Goal: Information Seeking & Learning: Check status

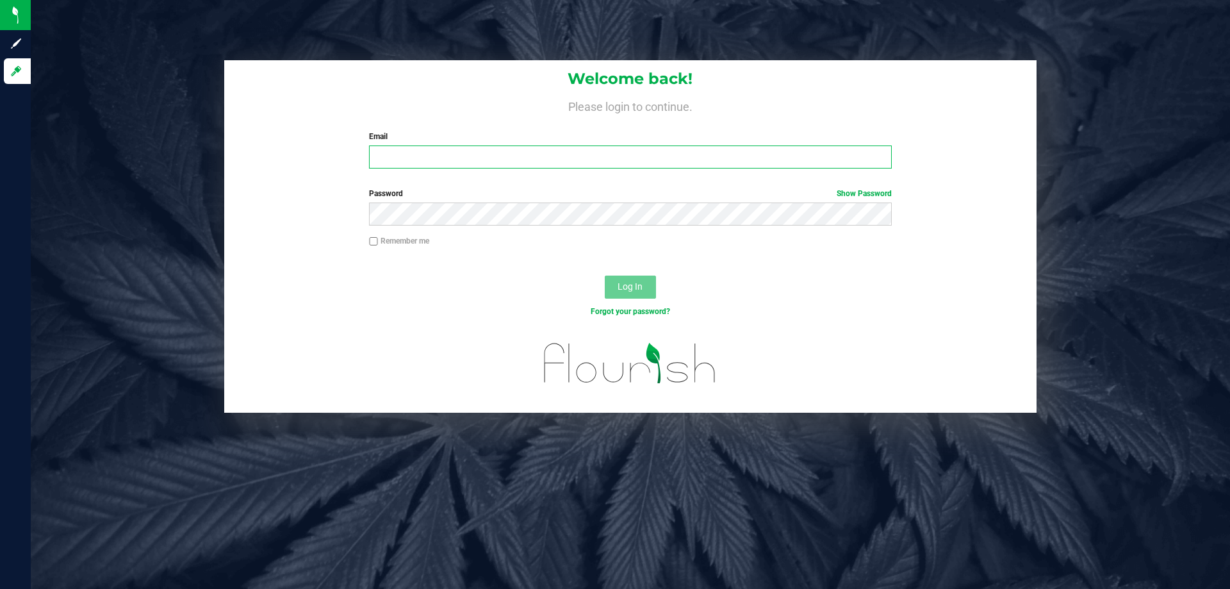
click at [459, 163] on input "Email" at bounding box center [630, 156] width 522 height 23
type input "[EMAIL_ADDRESS][DOMAIN_NAME]"
click at [605, 275] on button "Log In" at bounding box center [630, 286] width 51 height 23
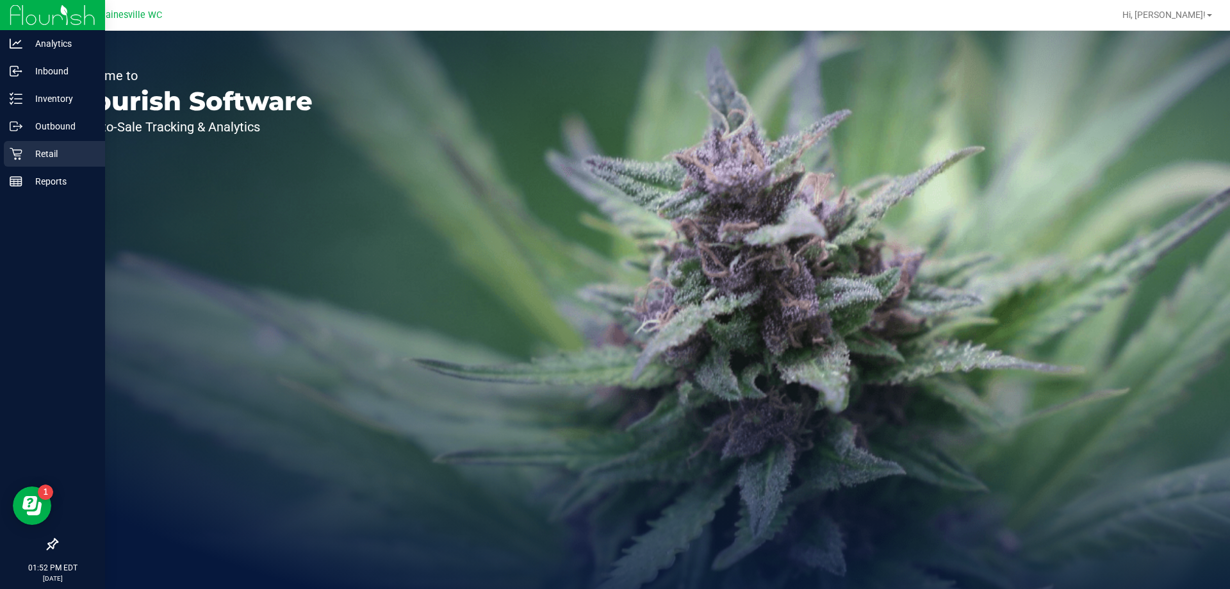
click at [0, 157] on link "Retail" at bounding box center [52, 155] width 105 height 28
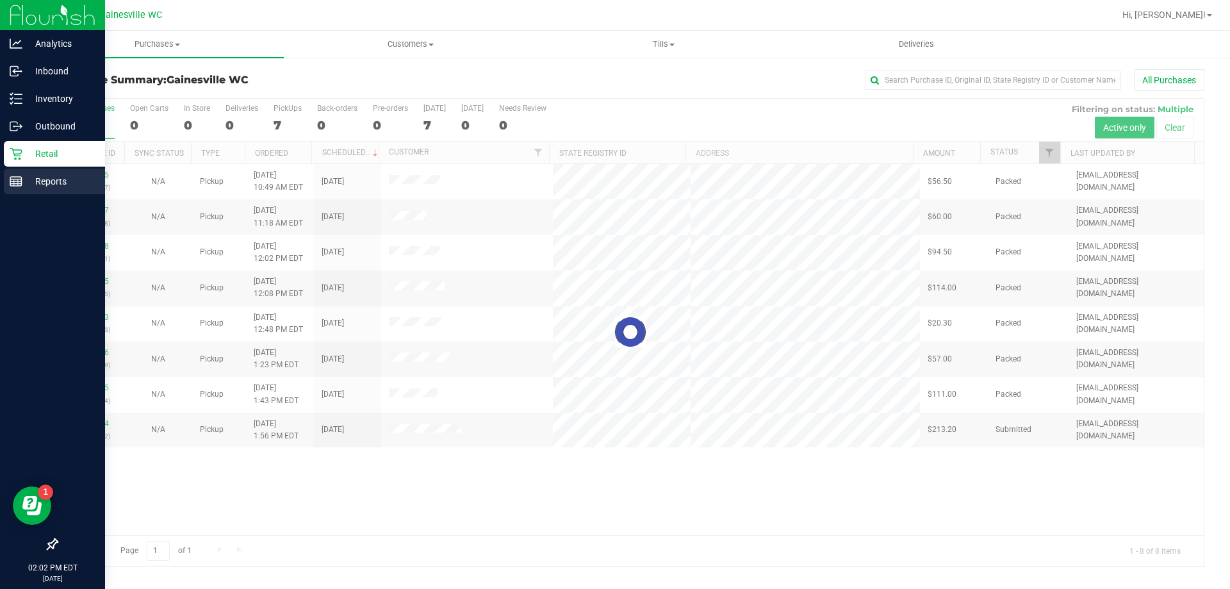
click at [12, 186] on icon at bounding box center [16, 181] width 13 height 13
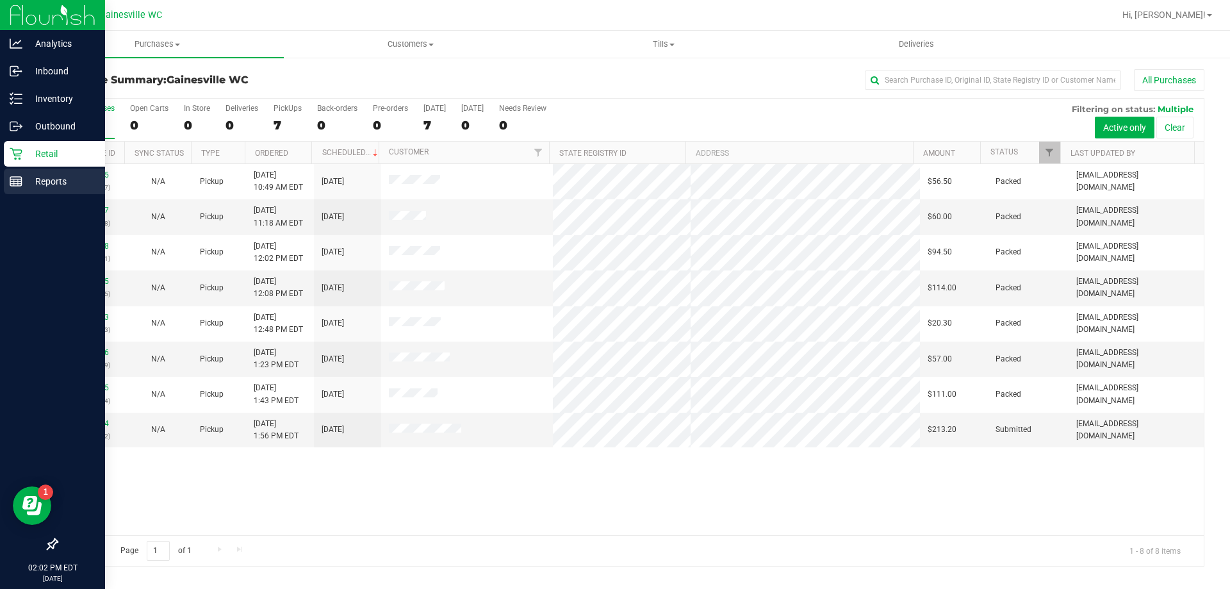
click at [12, 188] on div "Reports" at bounding box center [54, 181] width 101 height 26
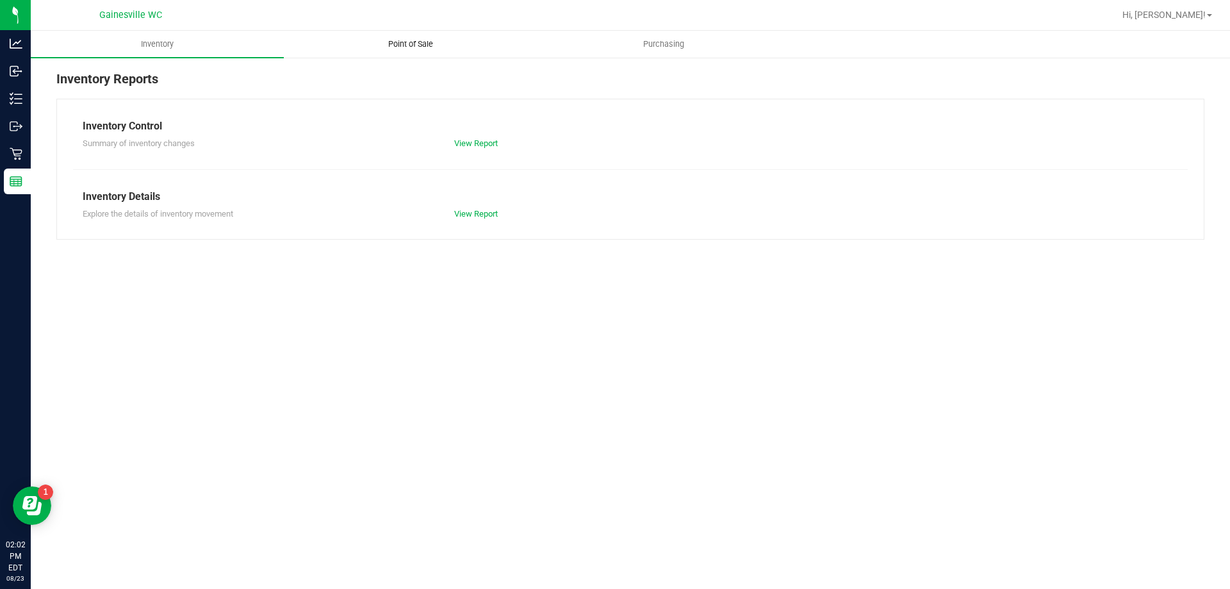
click at [403, 53] on uib-tab-heading "Point of Sale" at bounding box center [410, 44] width 252 height 26
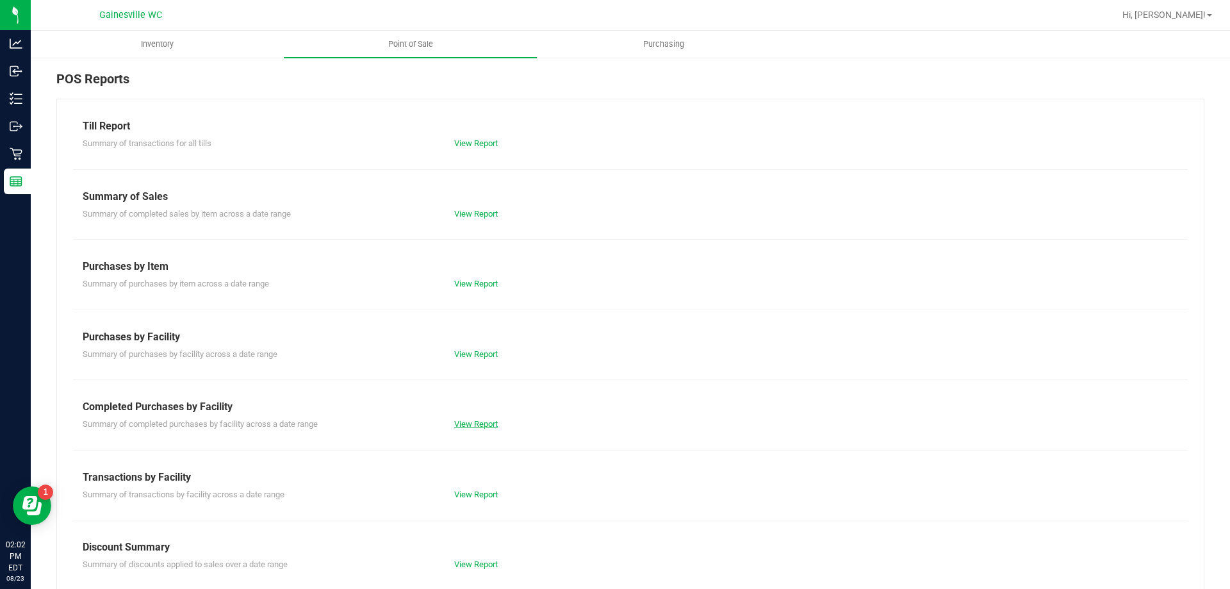
click at [483, 420] on link "View Report" at bounding box center [476, 424] width 44 height 10
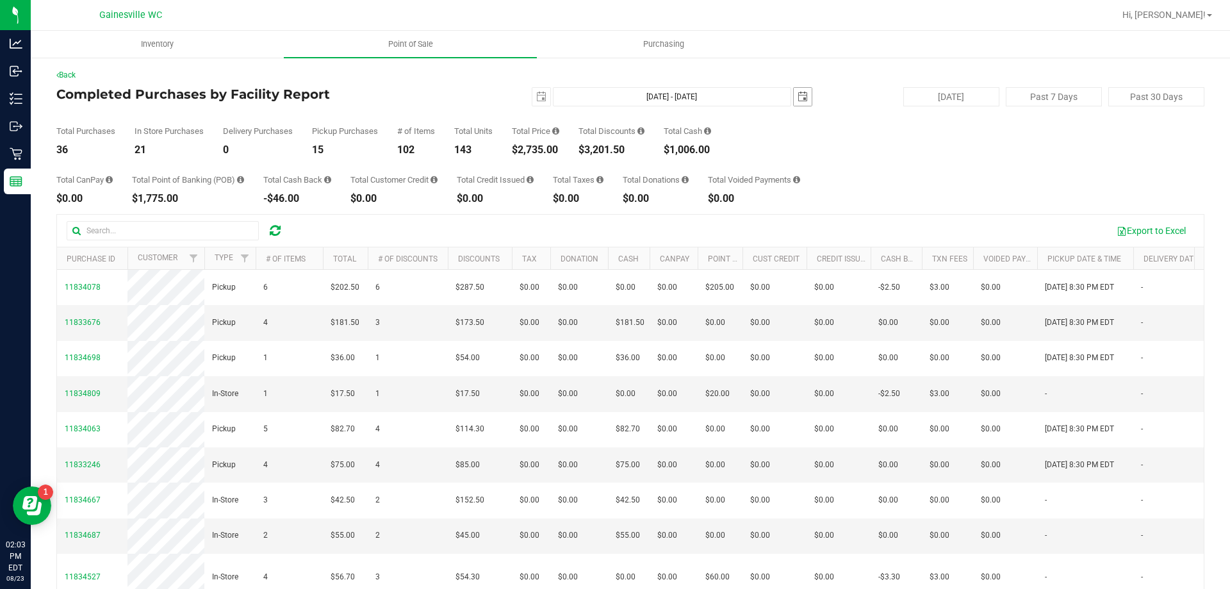
click at [803, 101] on span "select" at bounding box center [803, 97] width 18 height 18
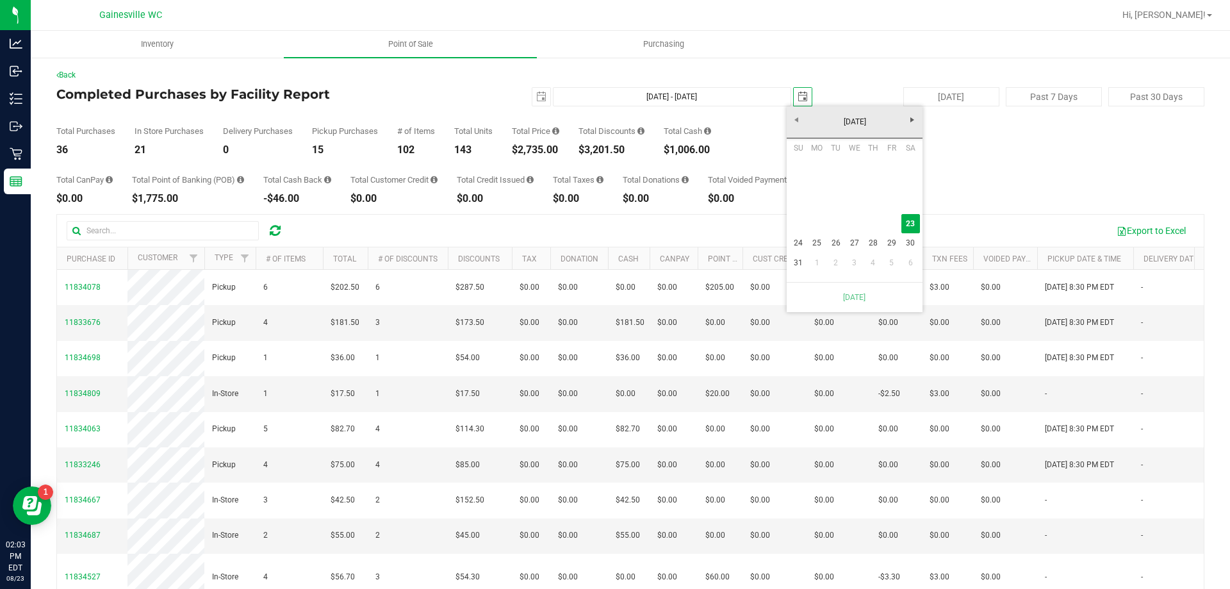
click at [772, 135] on div "Total Purchases 36 In Store Purchases 21 Delivery Purchases 0 Pickup Purchases …" at bounding box center [630, 130] width 1148 height 49
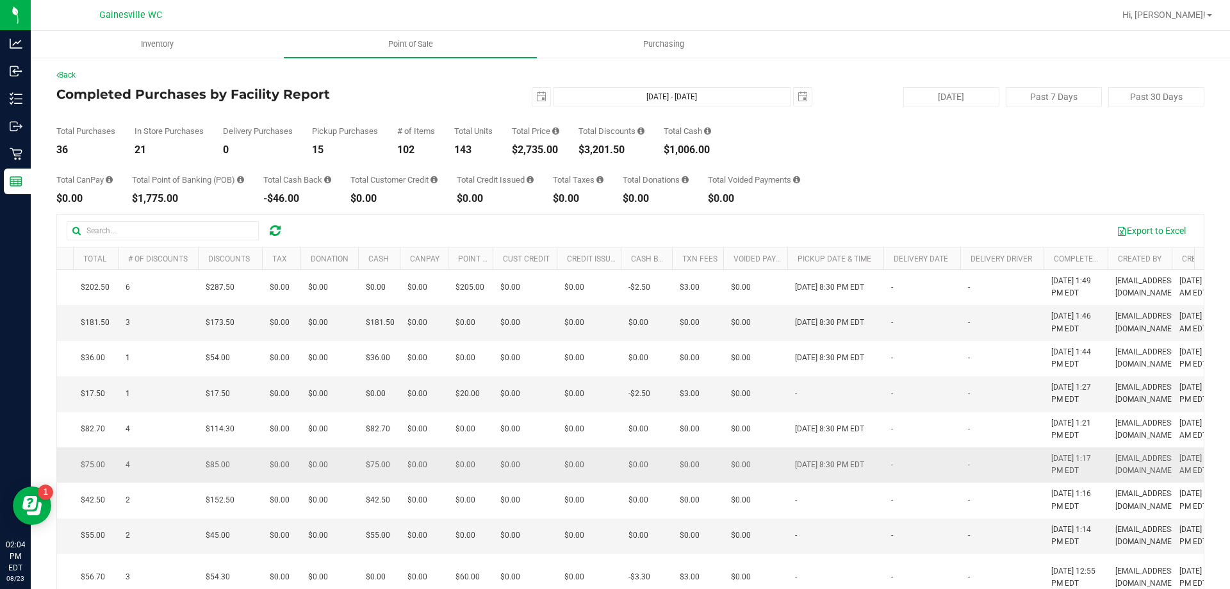
scroll to position [0, 250]
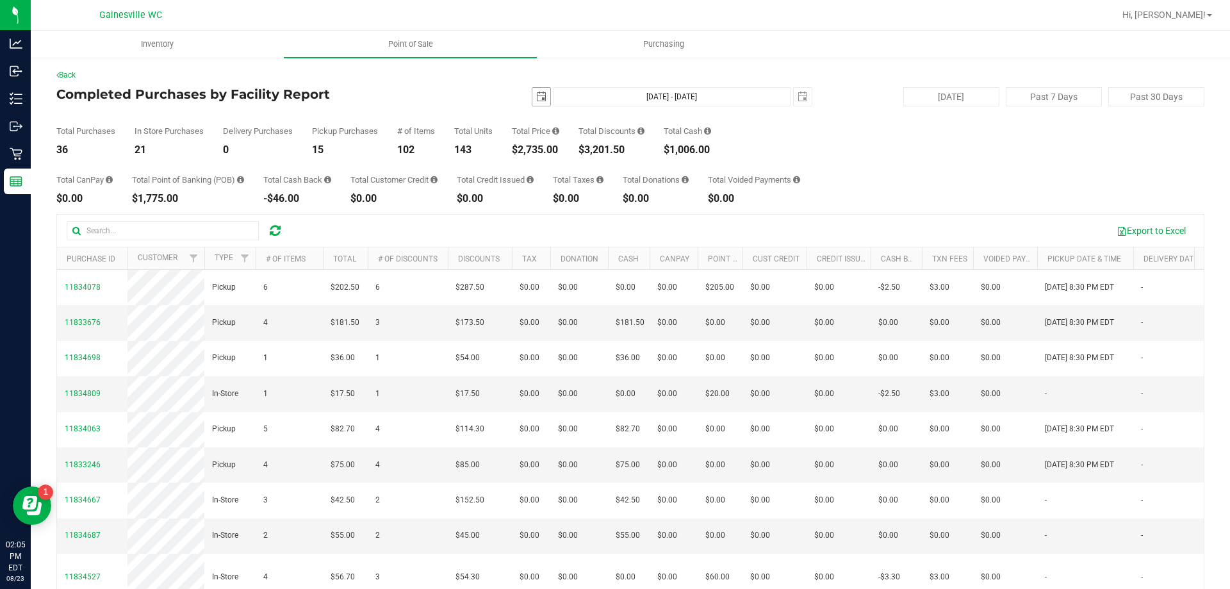
click at [532, 97] on span "select" at bounding box center [541, 97] width 18 height 18
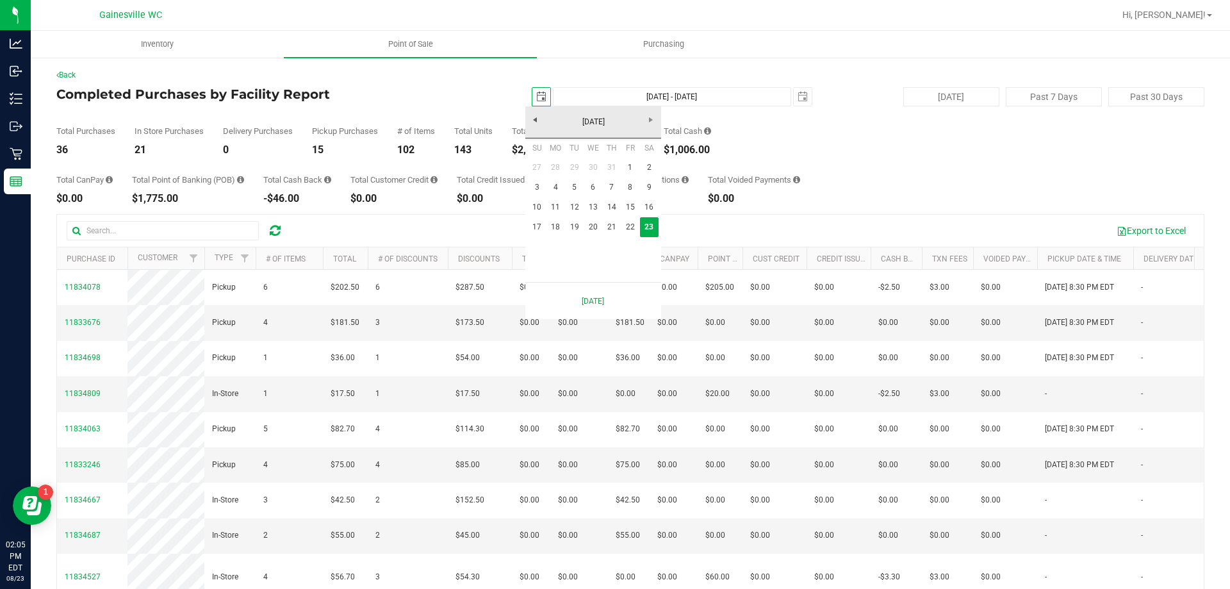
scroll to position [0, 32]
click at [633, 224] on link "22" at bounding box center [630, 227] width 19 height 20
type input "[DATE]"
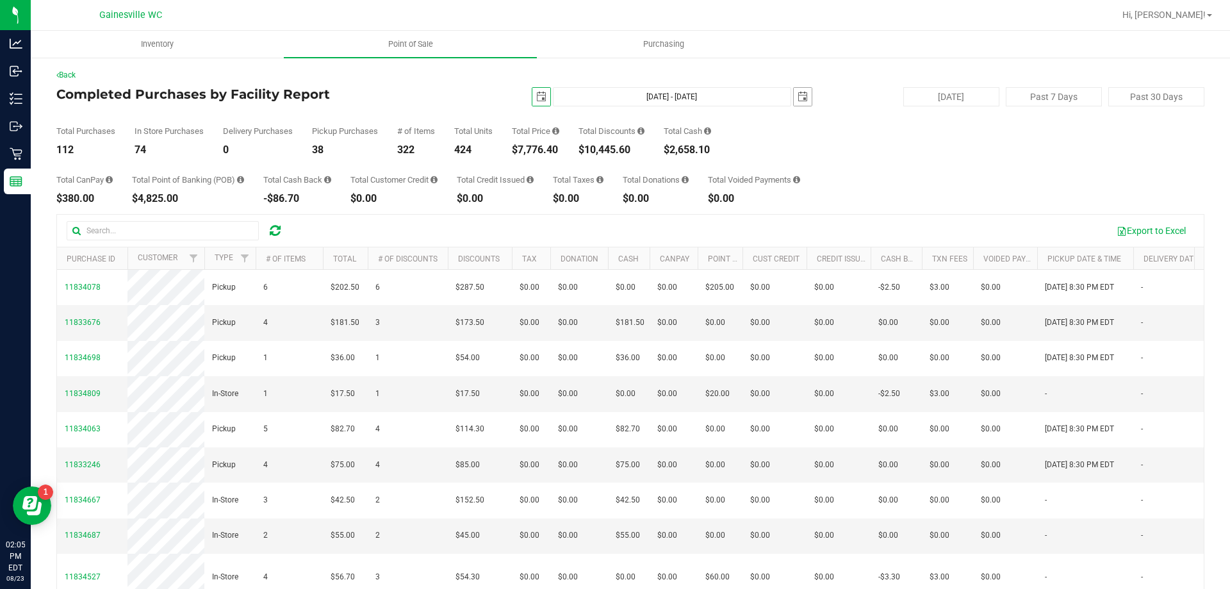
click at [798, 95] on span "select" at bounding box center [802, 97] width 10 height 10
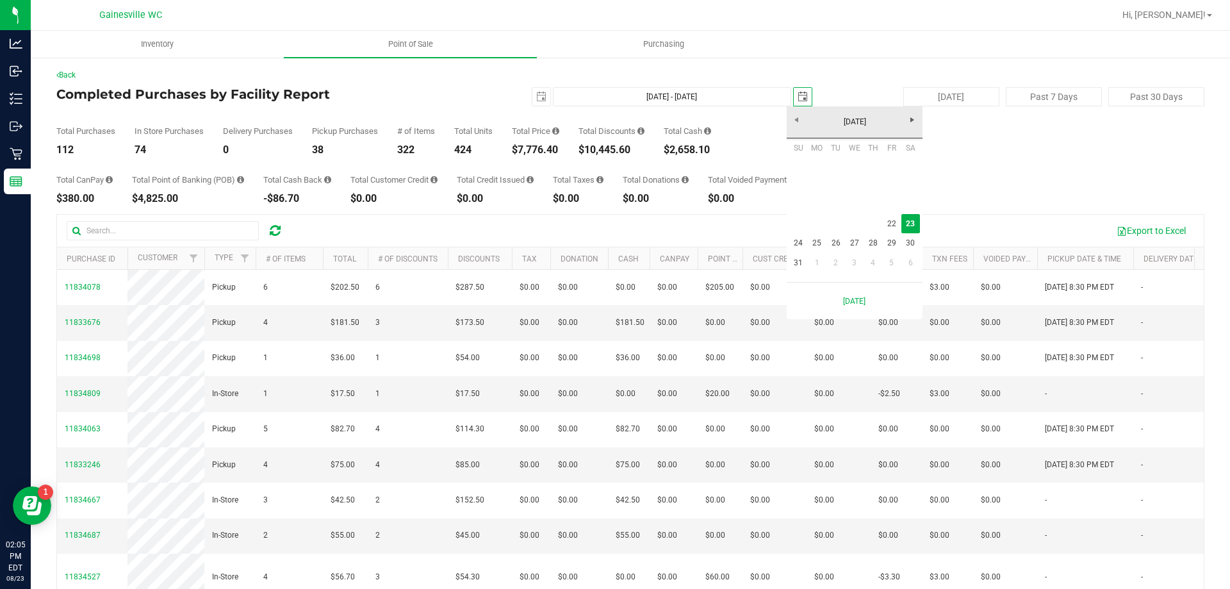
scroll to position [0, 32]
click at [897, 220] on link "22" at bounding box center [891, 224] width 19 height 20
type input "[DATE] - [DATE]"
type input "[DATE]"
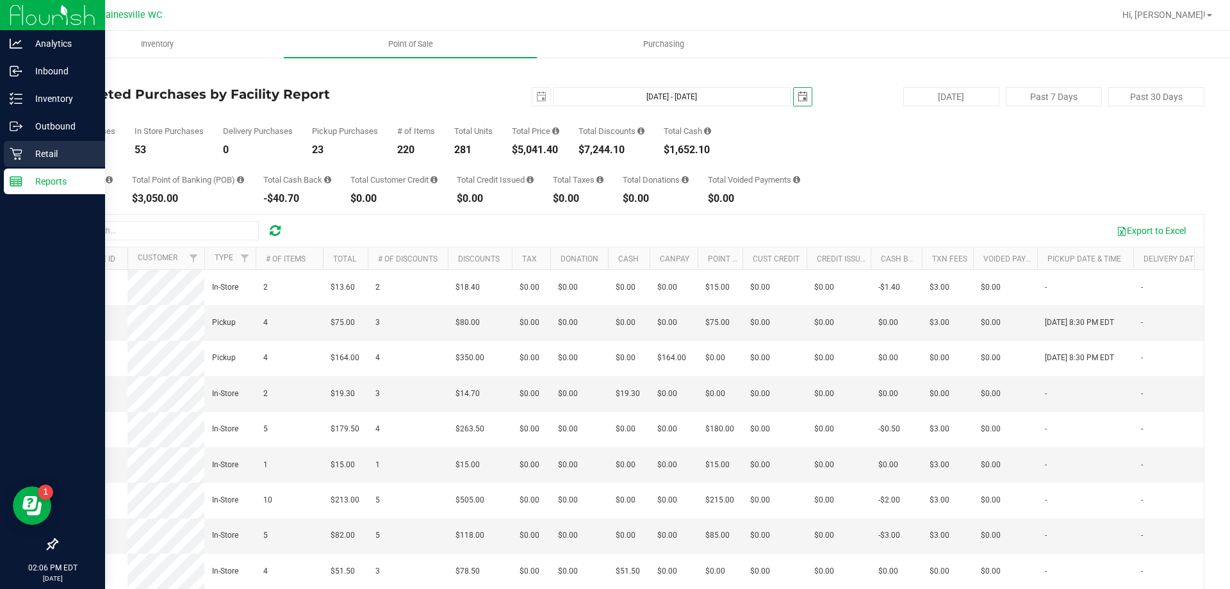
click at [19, 155] on icon at bounding box center [16, 153] width 13 height 13
